Goal: Find specific page/section: Find specific page/section

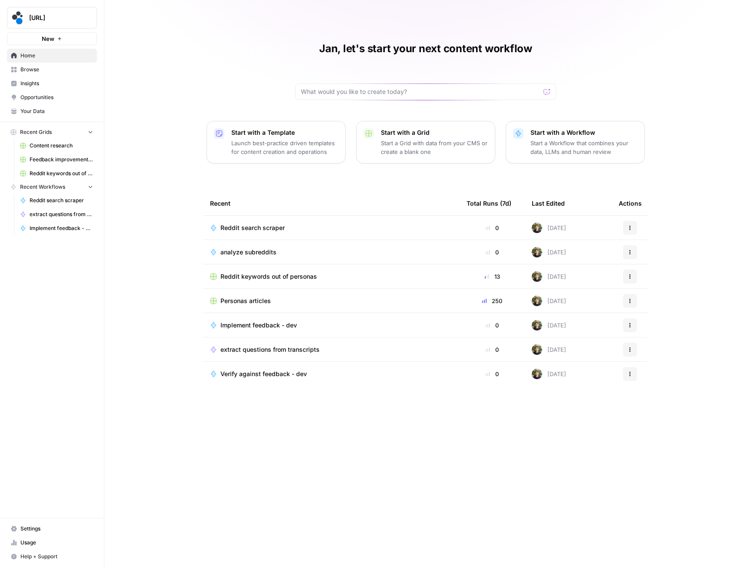
click at [314, 295] on td "Personas articles" at bounding box center [331, 301] width 257 height 24
click at [262, 300] on span "Personas articles" at bounding box center [245, 301] width 50 height 9
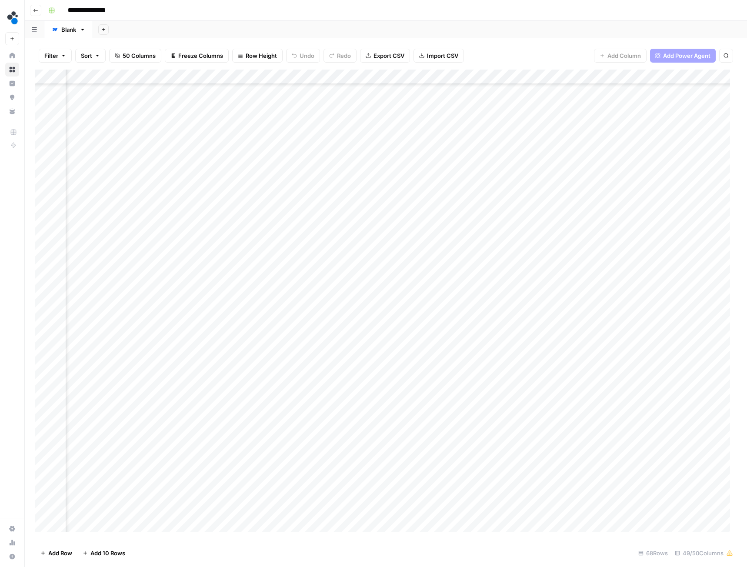
scroll to position [311, 2922]
